Goal: Task Accomplishment & Management: Use online tool/utility

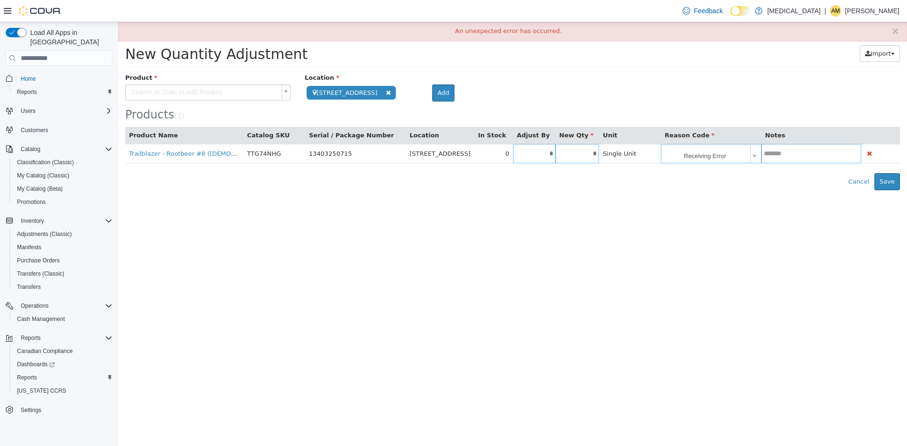
click at [558, 190] on html "**********" at bounding box center [512, 106] width 789 height 168
click at [888, 183] on button "Save" at bounding box center [887, 181] width 26 height 17
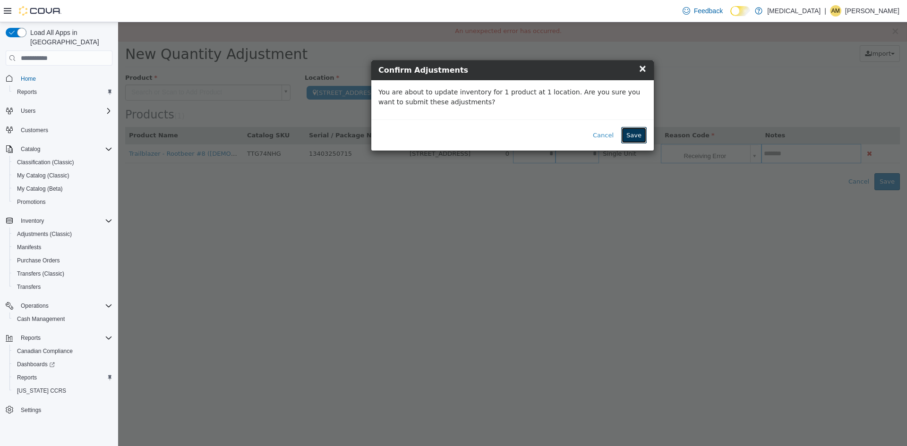
click at [636, 131] on button "Save" at bounding box center [634, 135] width 26 height 17
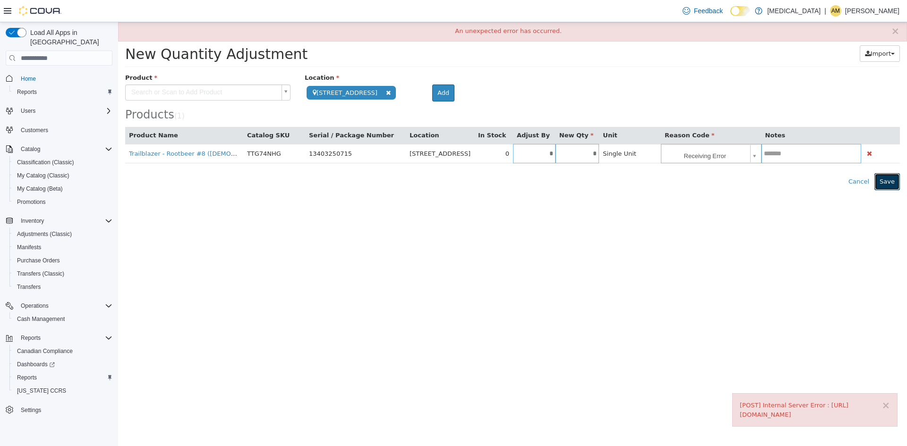
click at [885, 181] on button "Save" at bounding box center [887, 181] width 26 height 17
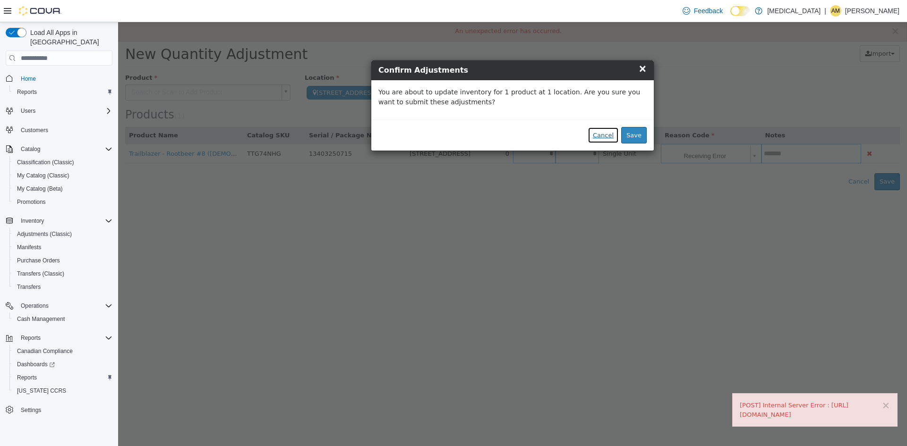
click at [638, 130] on div "Cancel Save" at bounding box center [512, 135] width 282 height 32
click at [622, 133] on div "Cancel Save" at bounding box center [512, 135] width 282 height 32
click at [638, 134] on button "Save" at bounding box center [634, 135] width 26 height 17
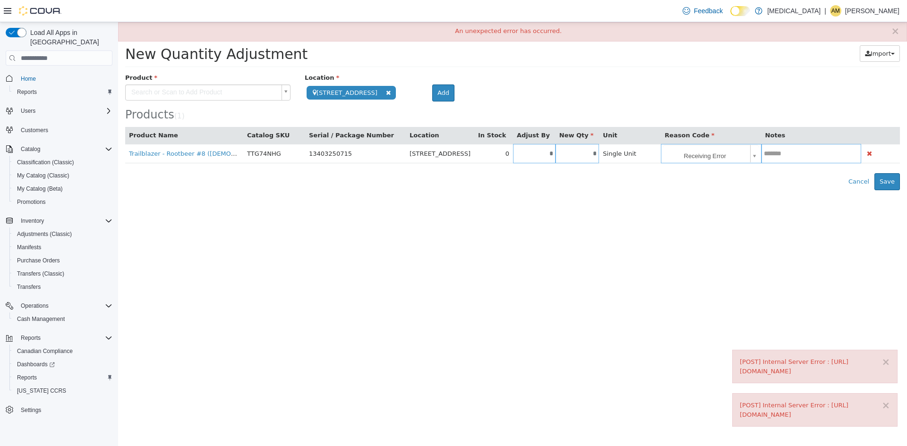
click at [881, 358] on div "[POST] Internal Server Error : [URL][DOMAIN_NAME]" at bounding box center [815, 366] width 150 height 18
click at [882, 359] on div "[POST] Internal Server Error : [URL][DOMAIN_NAME]" at bounding box center [815, 366] width 150 height 18
click at [883, 360] on button "×" at bounding box center [885, 362] width 9 height 10
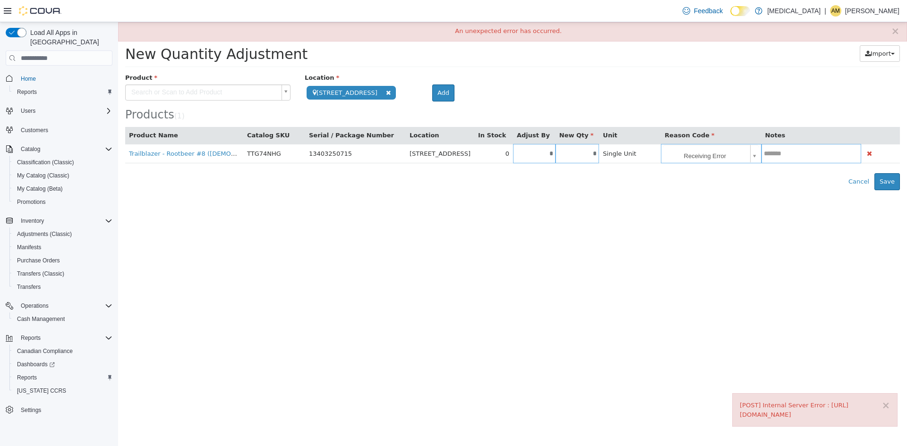
drag, startPoint x: 888, startPoint y: 385, endPoint x: 888, endPoint y: 392, distance: 7.1
click at [888, 190] on html "**********" at bounding box center [512, 106] width 789 height 168
drag, startPoint x: 888, startPoint y: 404, endPoint x: 887, endPoint y: 412, distance: 8.0
click at [887, 412] on div "× [POST] Internal Server Error : [URL][DOMAIN_NAME]" at bounding box center [814, 410] width 165 height 34
click at [887, 411] on button "×" at bounding box center [885, 406] width 9 height 10
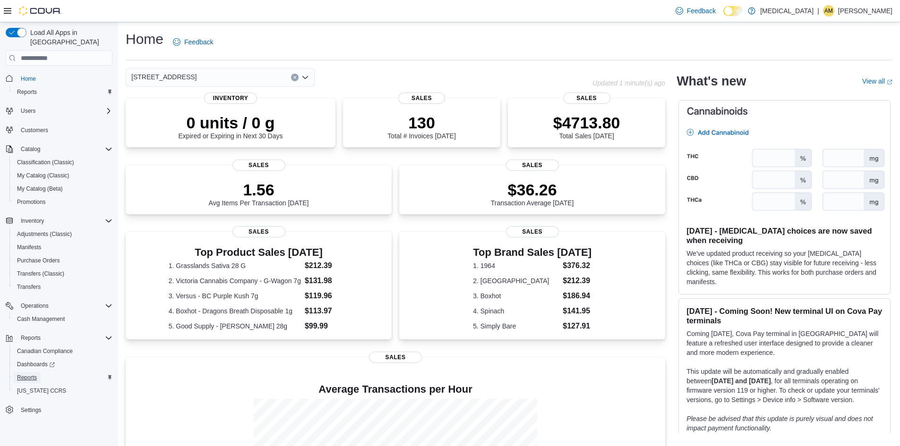
click at [25, 374] on span "Reports" at bounding box center [27, 378] width 20 height 8
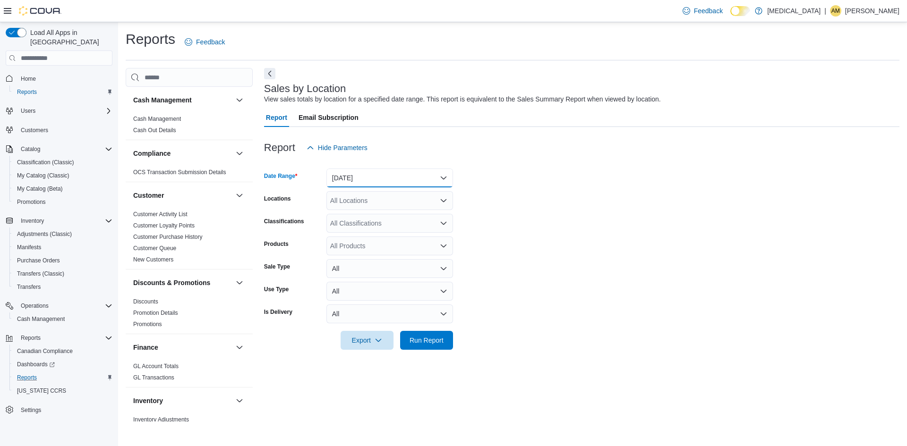
click at [444, 174] on button "Yesterday" at bounding box center [389, 178] width 127 height 19
click at [358, 213] on span "Today" at bounding box center [395, 215] width 108 height 11
click at [659, 218] on form "Date Range Today Locations All Locations Classifications All Classifications Pr…" at bounding box center [581, 253] width 635 height 193
click at [436, 337] on span "Run Report" at bounding box center [426, 339] width 34 height 9
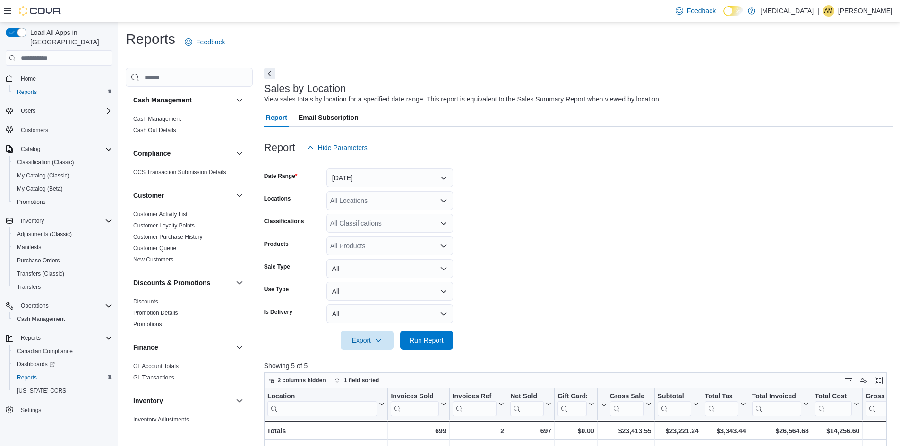
scroll to position [189, 0]
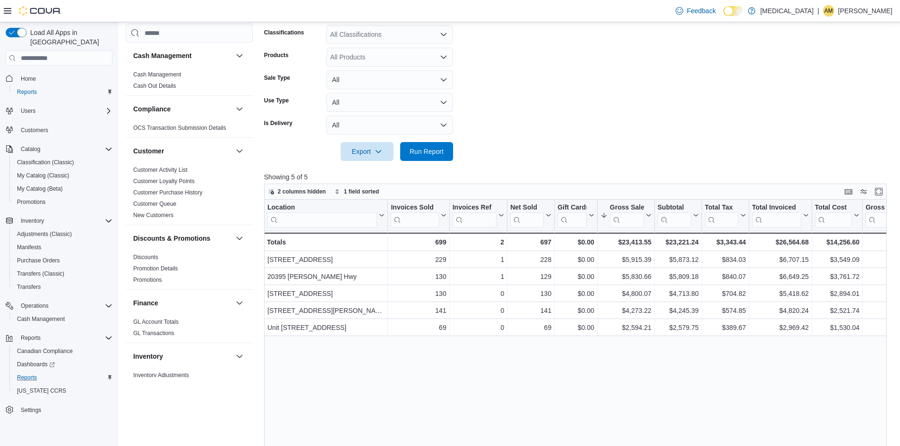
click at [628, 129] on form "Date Range Today Locations All Locations Classifications All Classifications Pr…" at bounding box center [578, 64] width 629 height 193
